Goal: Task Accomplishment & Management: Complete application form

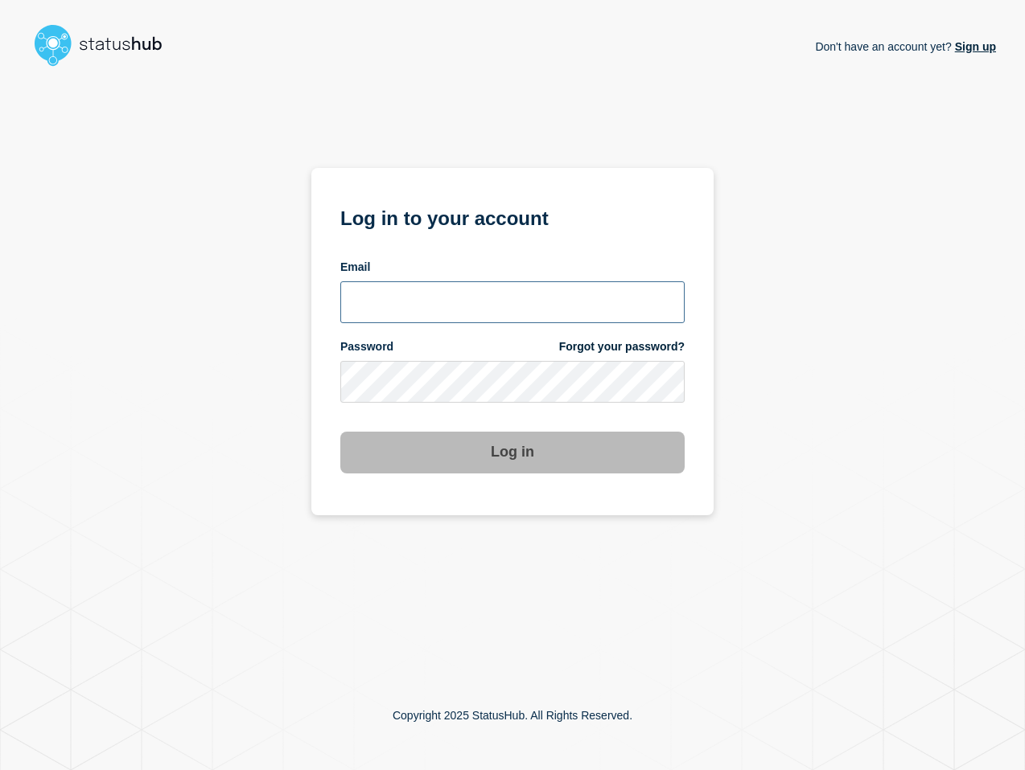
type input "[PERSON_NAME][EMAIL_ADDRESS][PERSON_NAME][DOMAIN_NAME]"
click at [507, 453] on button "Log in" at bounding box center [512, 453] width 344 height 42
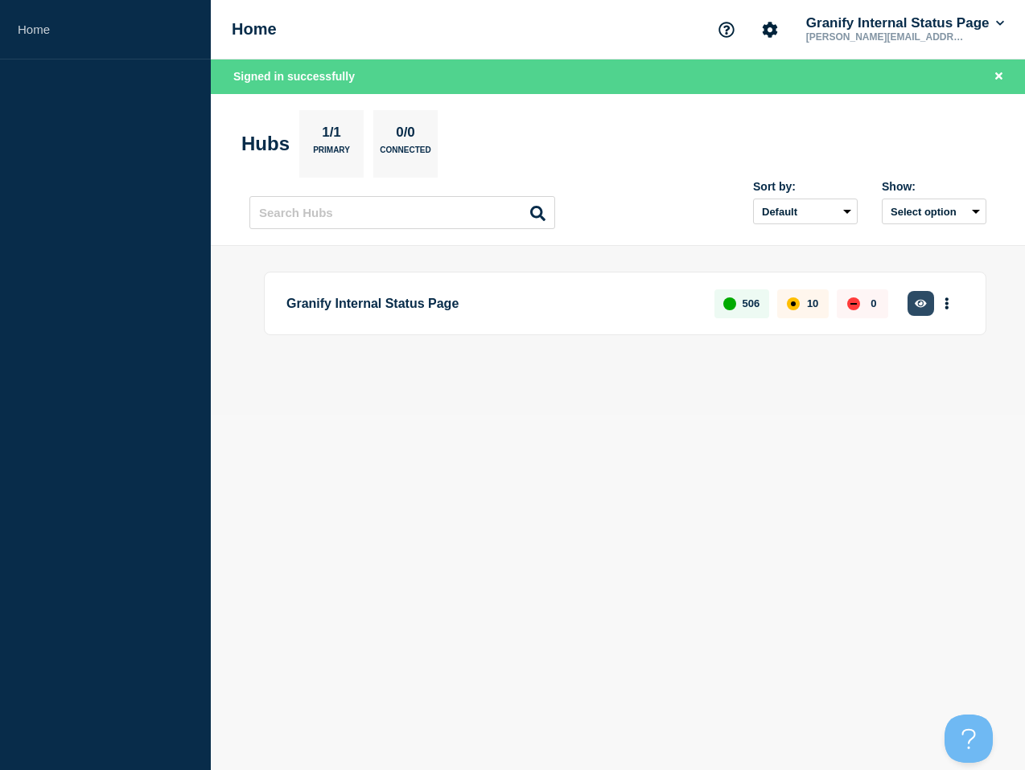
click at [918, 304] on icon "button" at bounding box center [920, 303] width 12 height 8
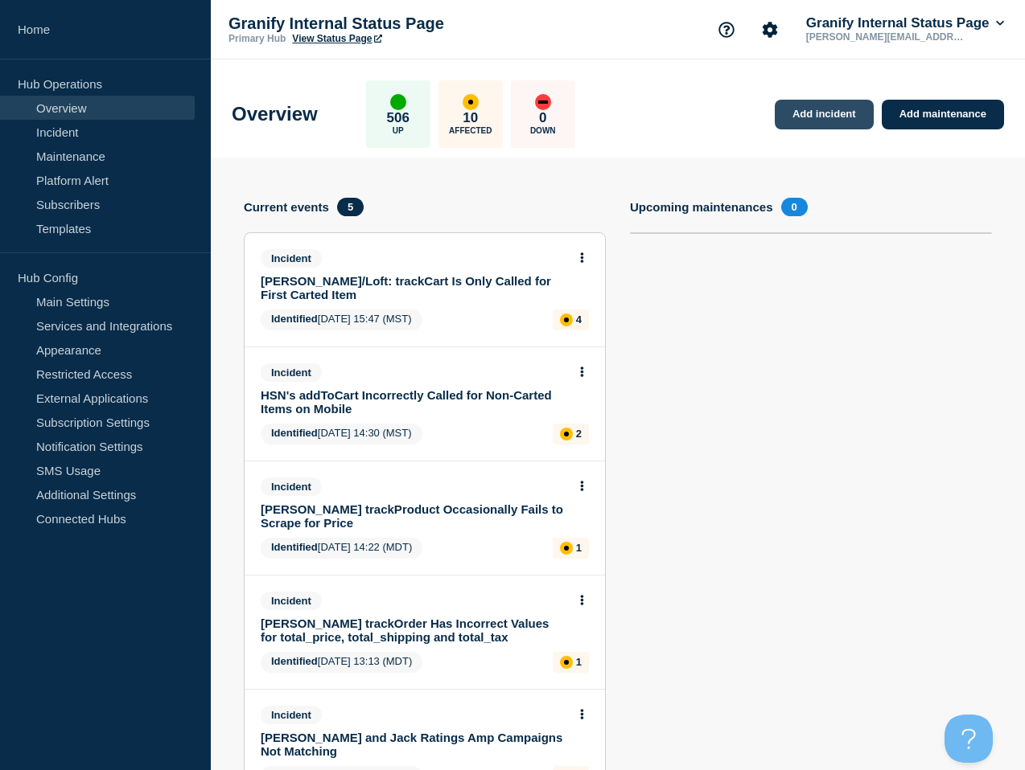
click at [852, 117] on link "Add incident" at bounding box center [823, 115] width 99 height 30
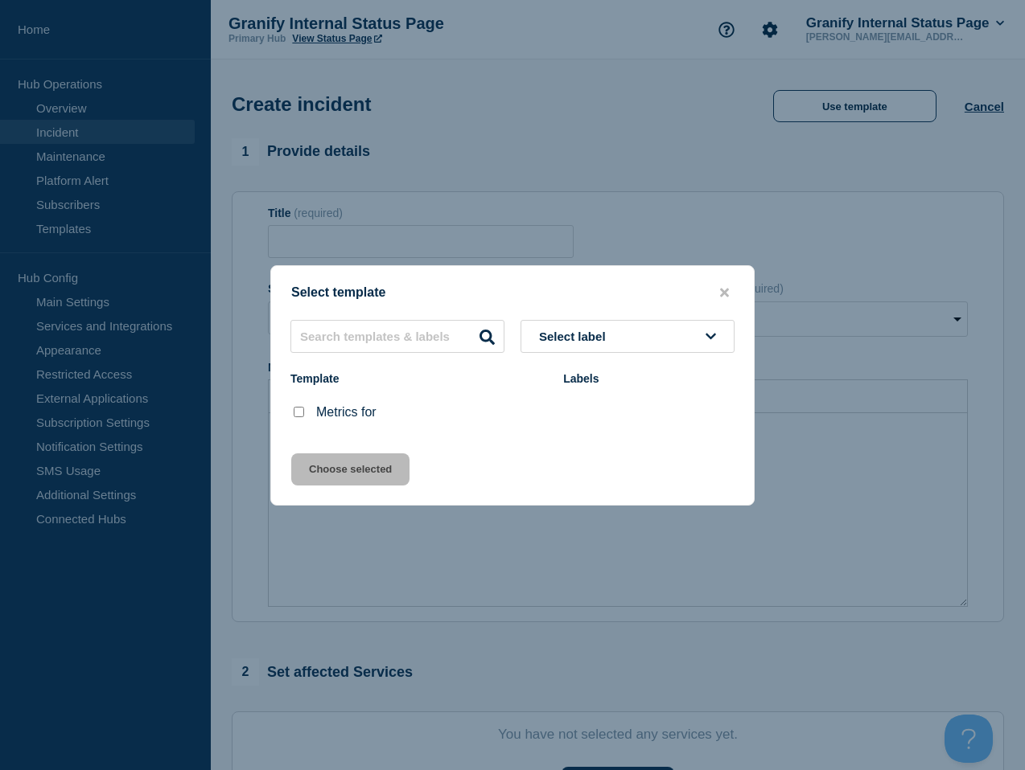
click at [298, 411] on input "Metrics for checkbox" at bounding box center [299, 412] width 10 height 10
checkbox input "true"
click at [338, 479] on button "Choose selected" at bounding box center [350, 470] width 118 height 32
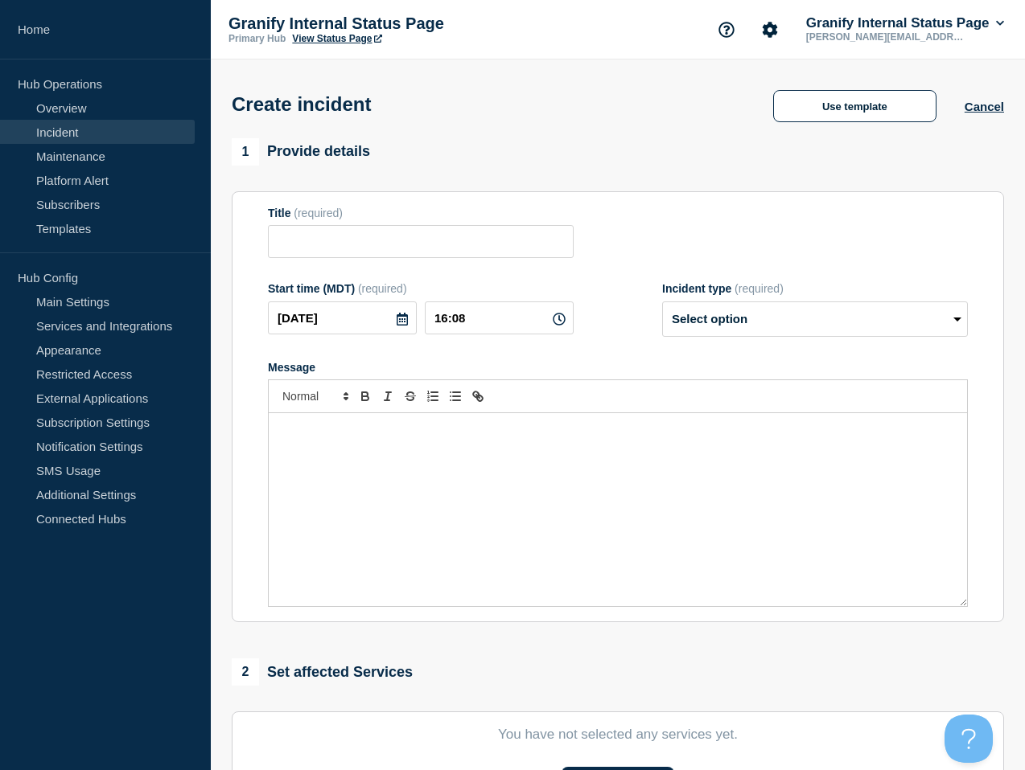
type input "Metrics for"
select select "monitoring"
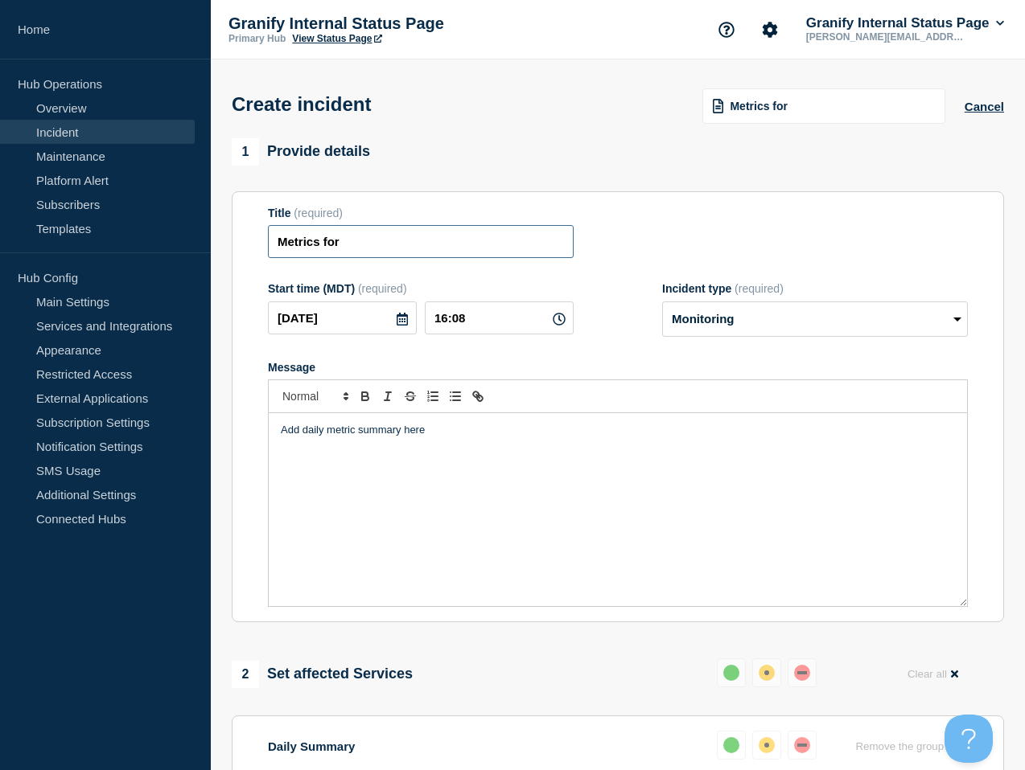
click at [417, 246] on input "Metrics for" at bounding box center [421, 241] width 306 height 33
type input "Metrics for 9/4"
click at [622, 454] on div "Add daily metric summary here" at bounding box center [618, 509] width 698 height 193
click at [566, 474] on div "Add daily metric summary here" at bounding box center [618, 509] width 698 height 193
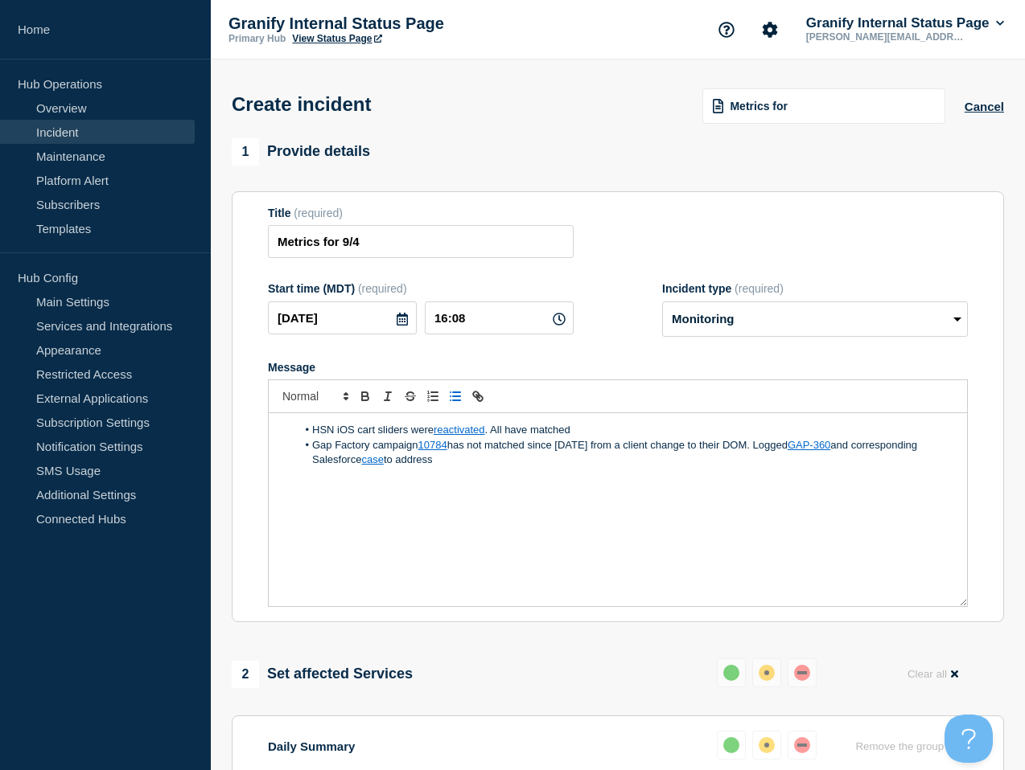
click at [679, 357] on form "Title (required) Metrics for 9/4 Start time (MDT) (required) [DATE] 16:08 Incid…" at bounding box center [618, 407] width 700 height 401
click at [712, 336] on select "Select option Investigating Identified Monitoring" at bounding box center [815, 319] width 306 height 35
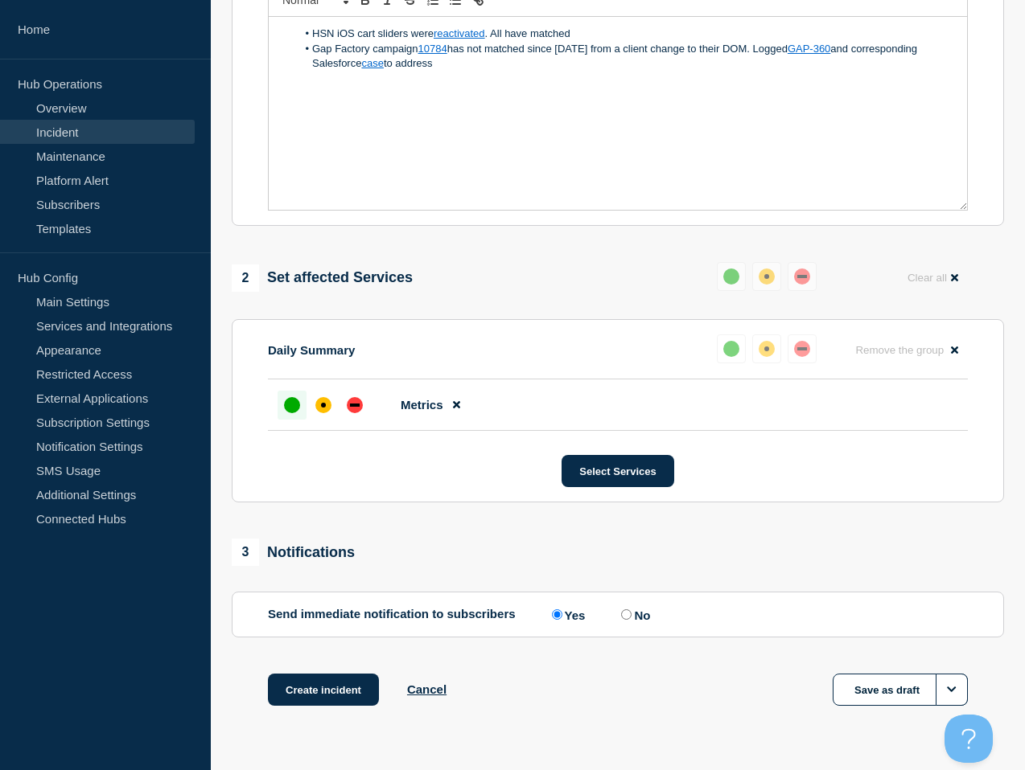
scroll to position [459, 0]
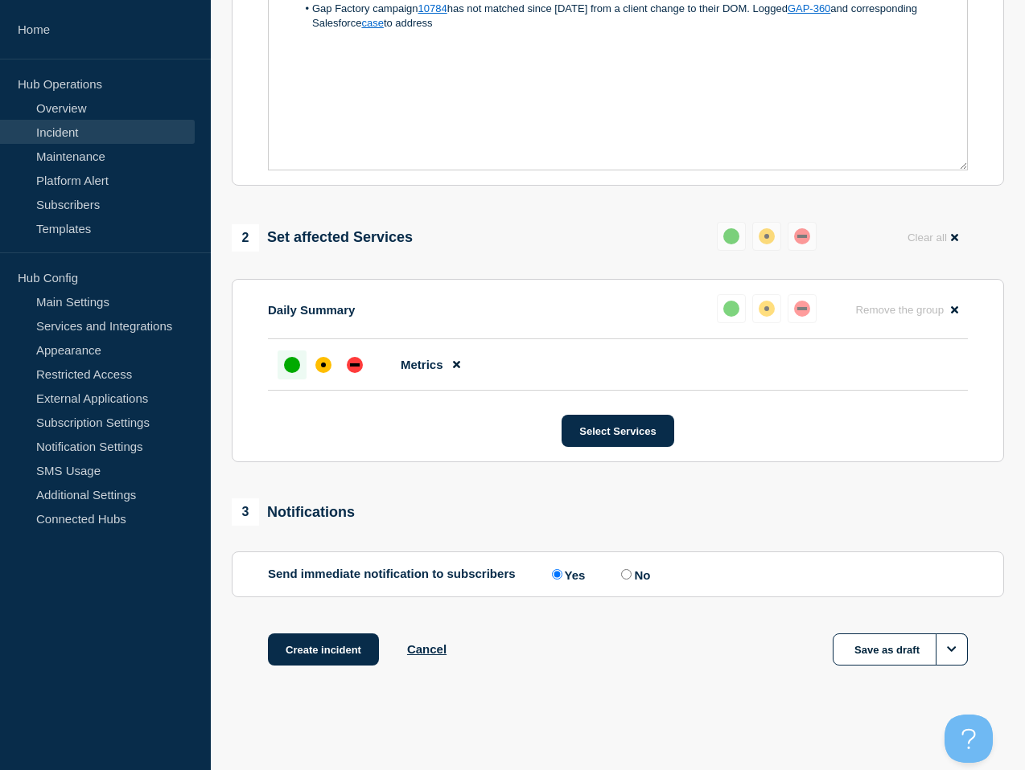
click at [429, 514] on div "3 Notifications" at bounding box center [618, 512] width 772 height 27
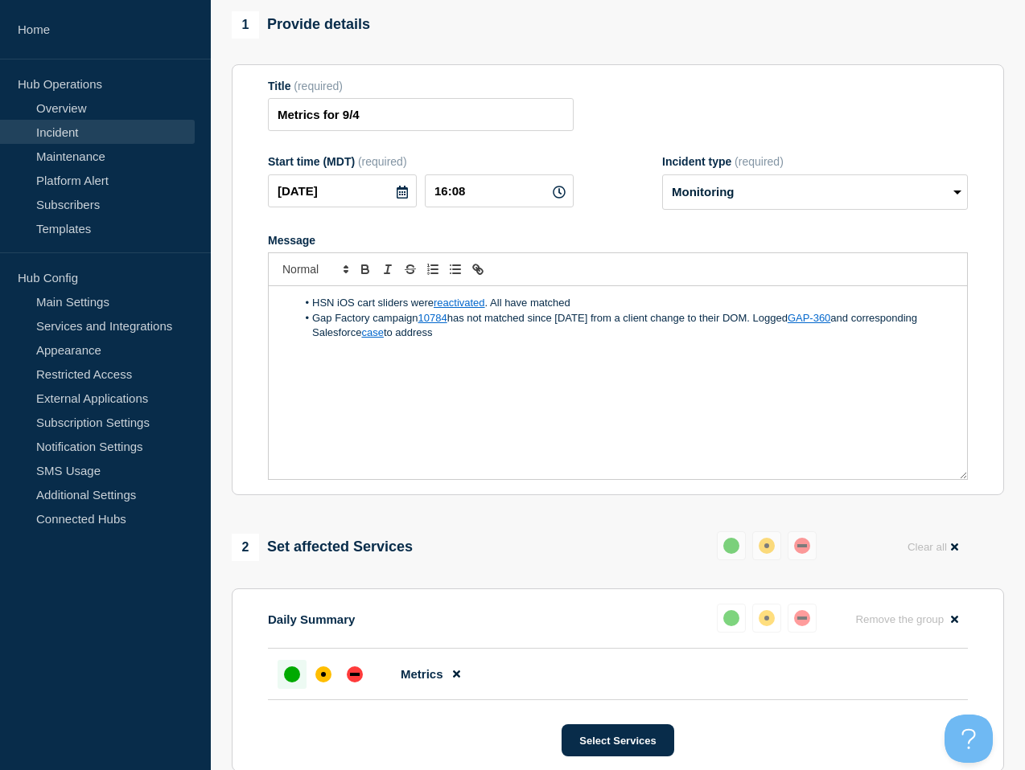
scroll to position [64, 0]
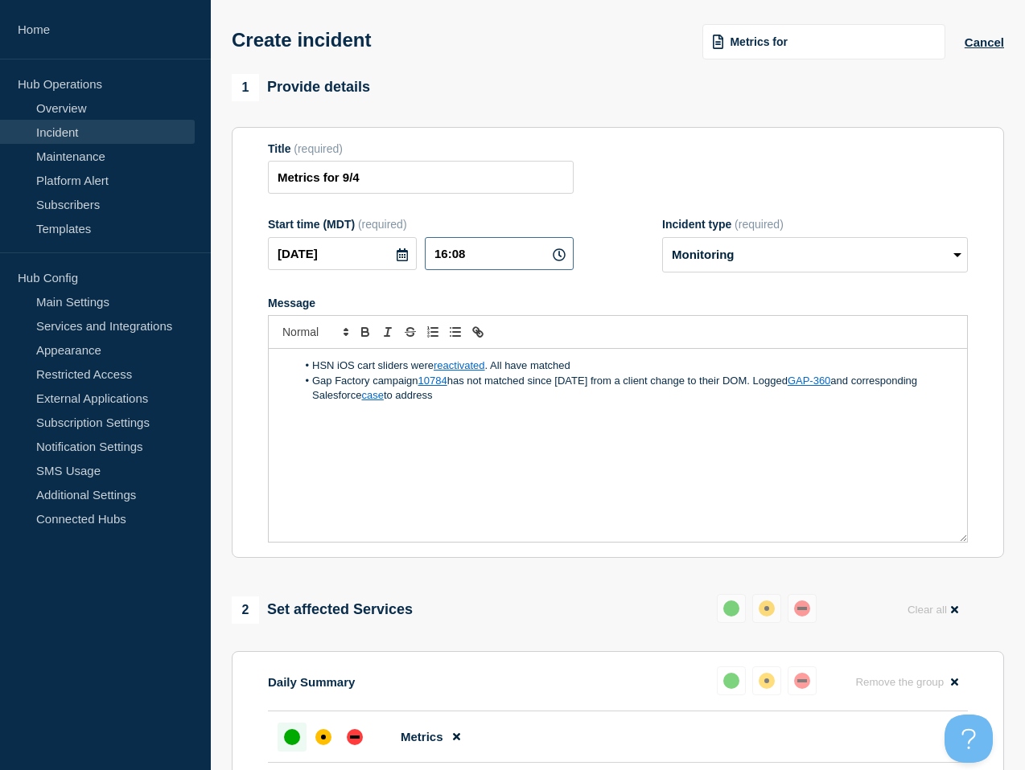
click at [510, 262] on input "16:08" at bounding box center [499, 253] width 149 height 33
drag, startPoint x: 458, startPoint y: 267, endPoint x: 482, endPoint y: 251, distance: 28.3
click at [462, 265] on input "16:17" at bounding box center [499, 253] width 149 height 33
type input "16:27"
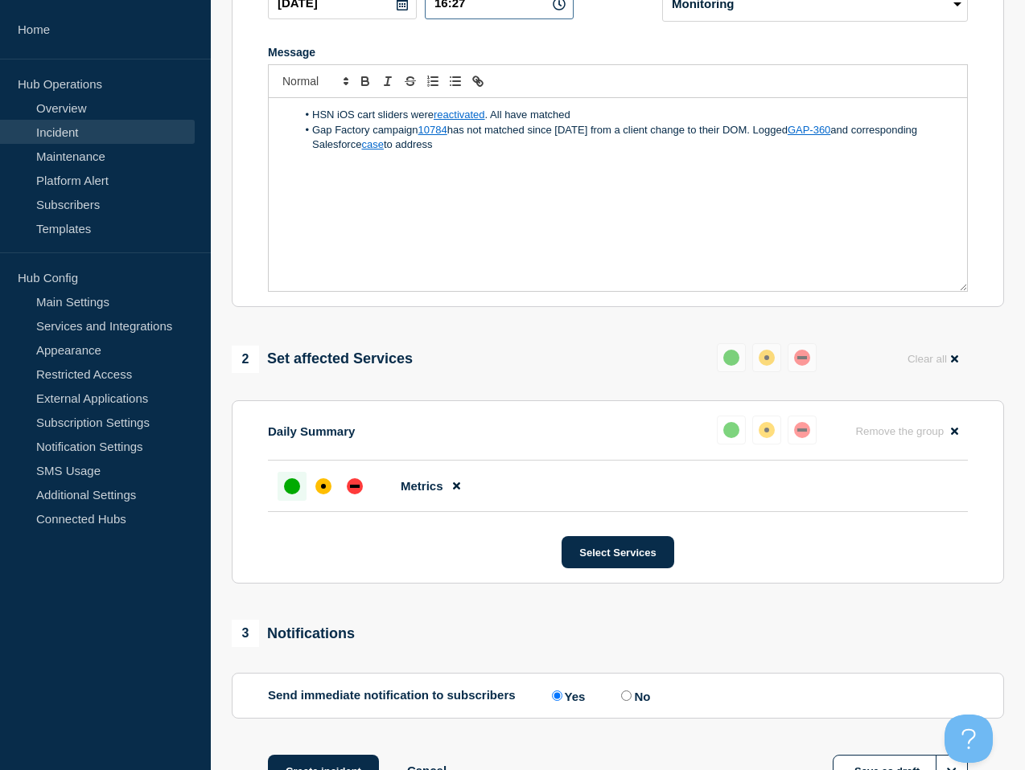
scroll to position [459, 0]
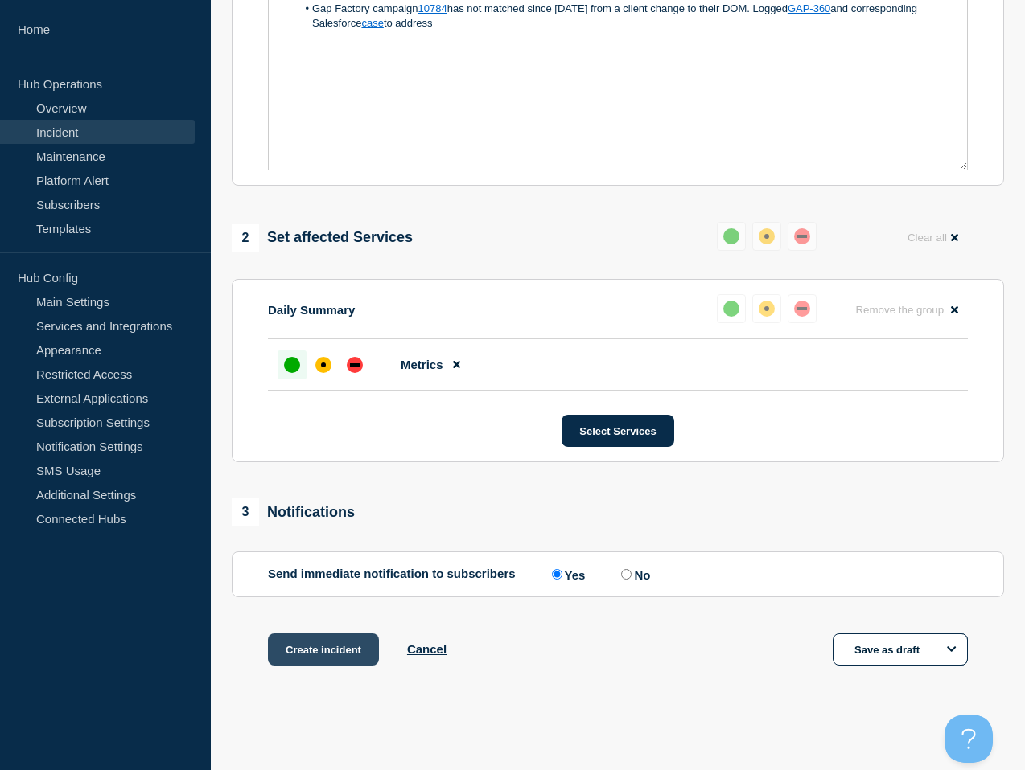
click at [307, 643] on button "Create incident" at bounding box center [323, 650] width 111 height 32
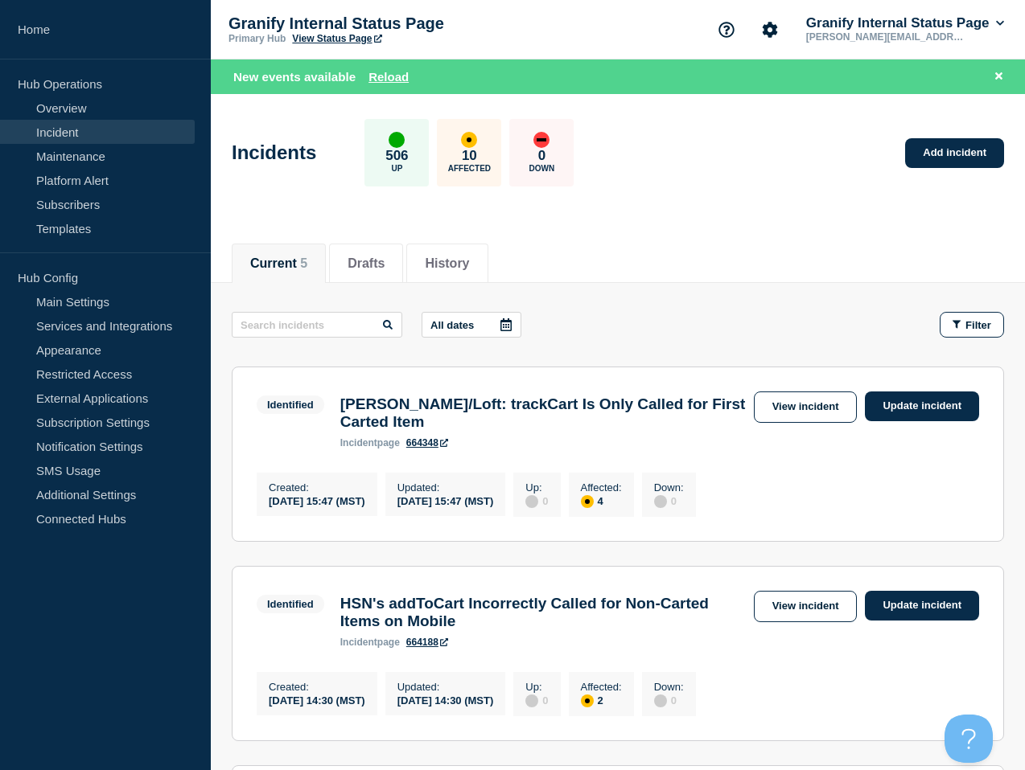
drag, startPoint x: 818, startPoint y: 279, endPoint x: 830, endPoint y: 267, distance: 17.1
click at [819, 279] on div "Current 5 Drafts History" at bounding box center [618, 255] width 772 height 55
click at [370, 70] on button "Reload" at bounding box center [388, 77] width 40 height 14
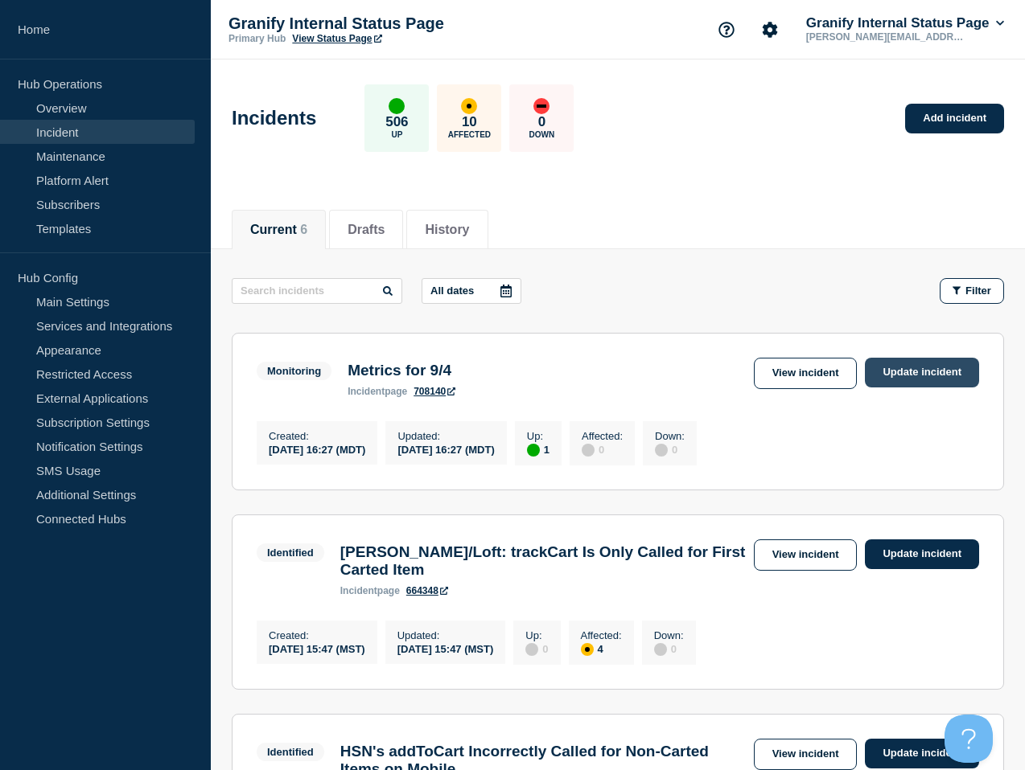
click at [914, 376] on link "Update incident" at bounding box center [922, 373] width 114 height 30
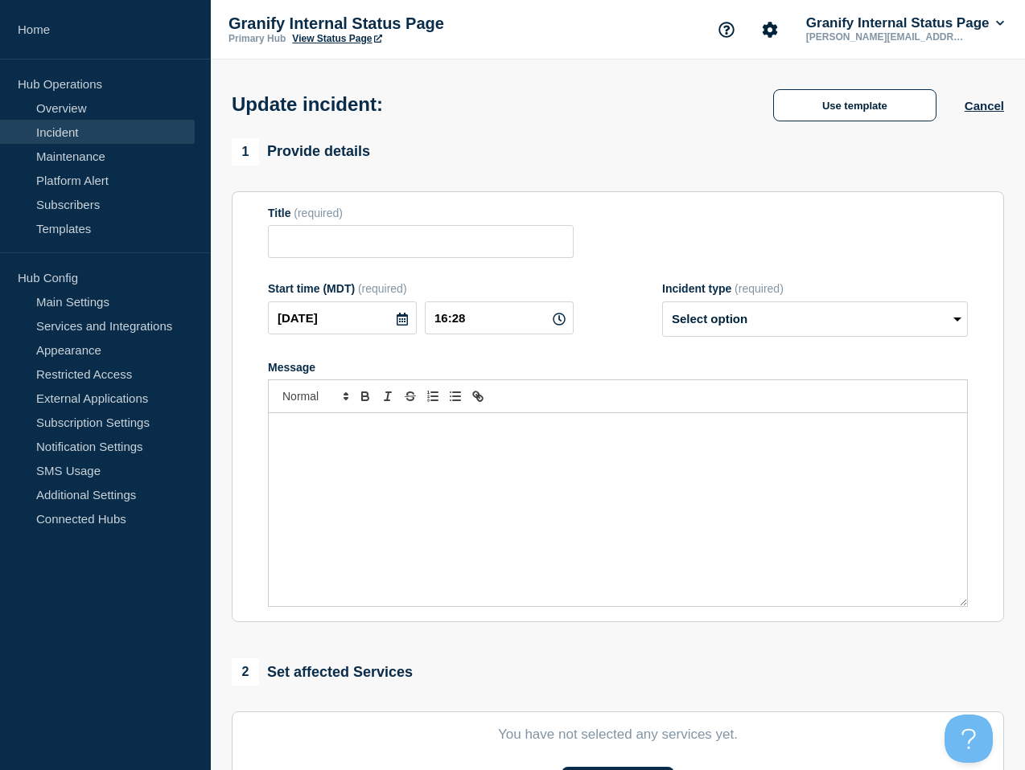
type input "Metrics for 9/4"
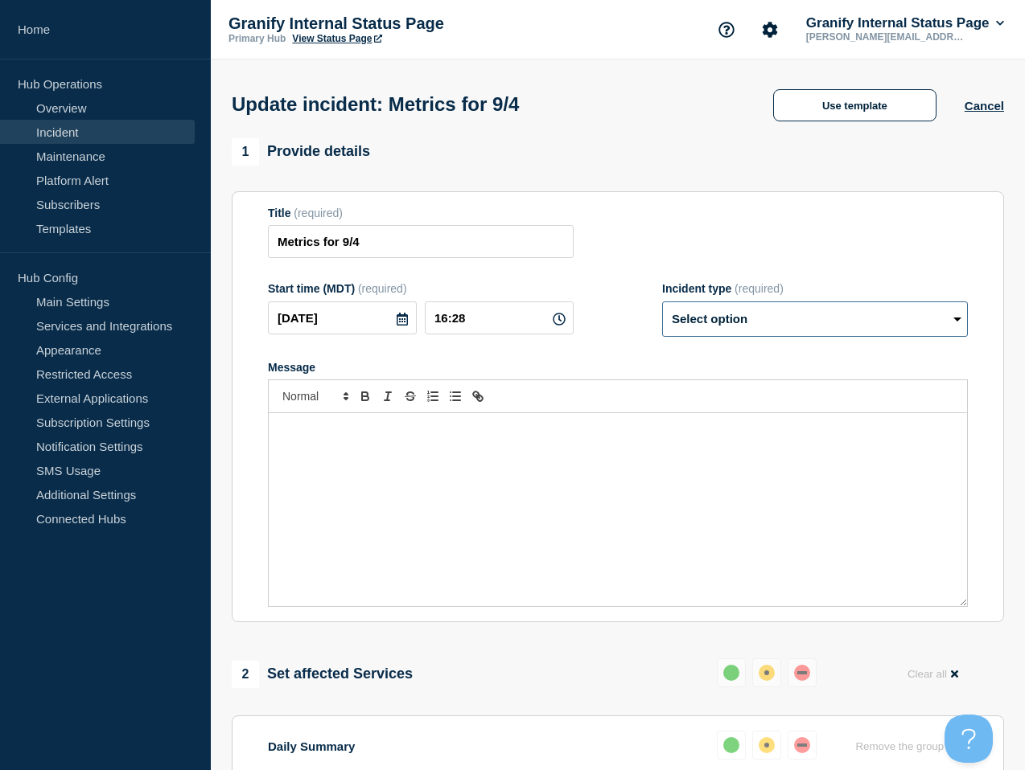
click at [846, 334] on select "Select option Investigating Identified Monitoring Resolved" at bounding box center [815, 319] width 306 height 35
select select "resolved"
click at [662, 312] on select "Select option Investigating Identified Monitoring Resolved" at bounding box center [815, 319] width 306 height 35
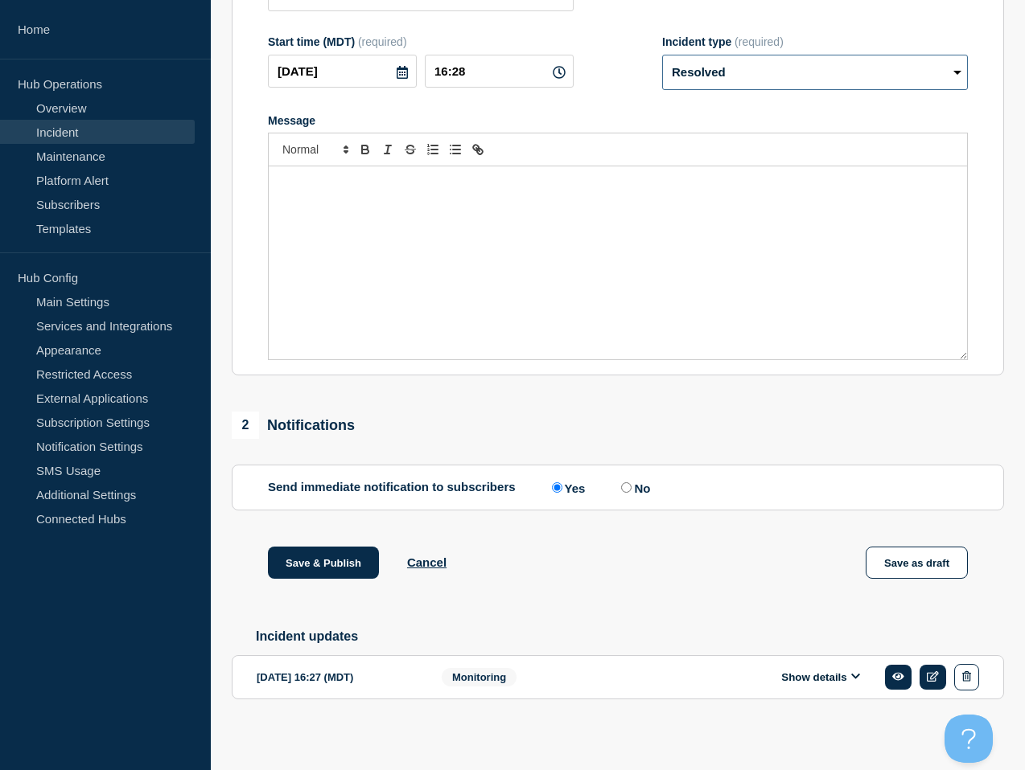
scroll to position [272, 0]
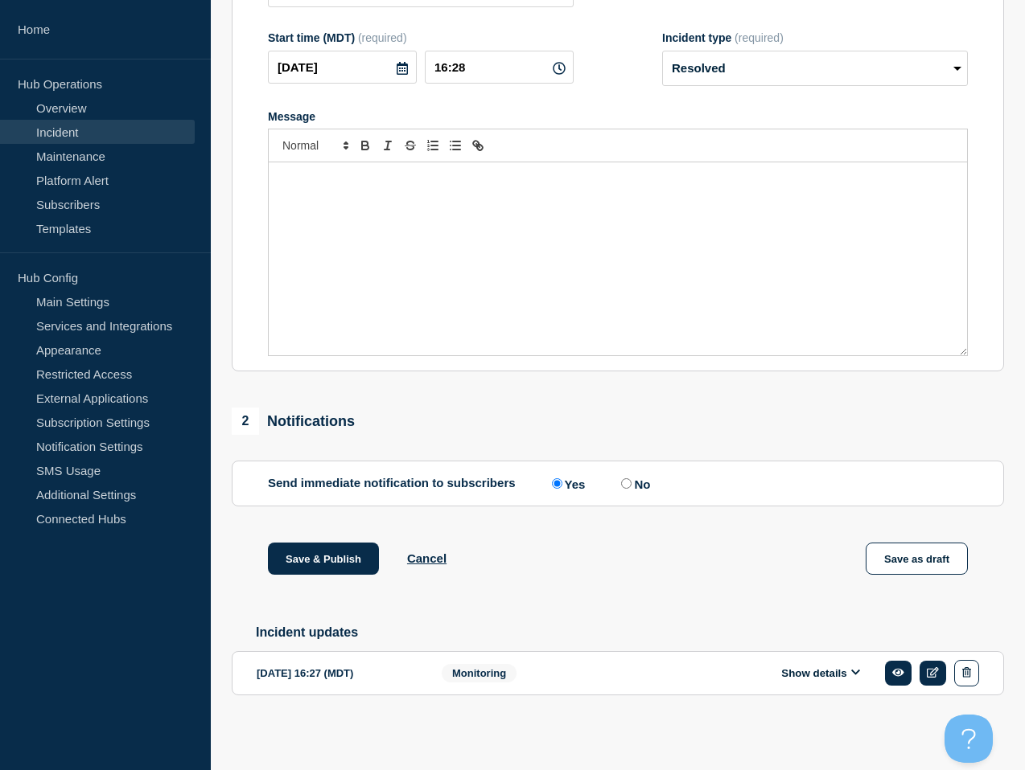
drag, startPoint x: 624, startPoint y: 471, endPoint x: 562, endPoint y: 511, distance: 73.8
click at [624, 479] on input "No" at bounding box center [626, 484] width 10 height 10
radio input "true"
radio input "false"
click at [330, 544] on button "Save & Publish" at bounding box center [323, 559] width 111 height 32
